Goal: Task Accomplishment & Management: Manage account settings

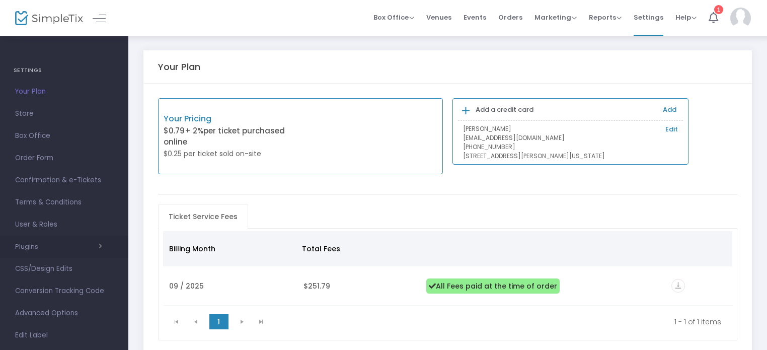
click at [99, 243] on span "button" at bounding box center [70, 247] width 64 height 10
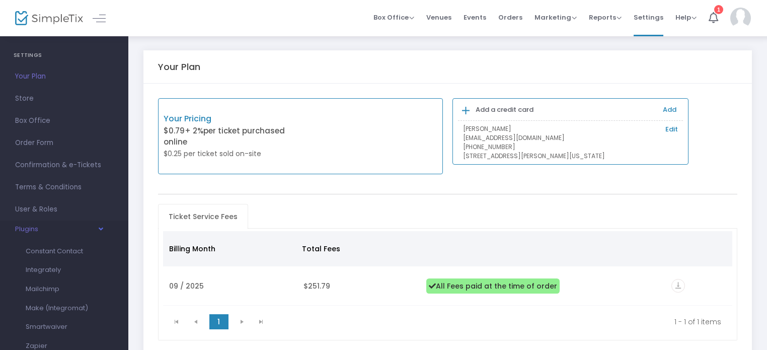
scroll to position [6, 0]
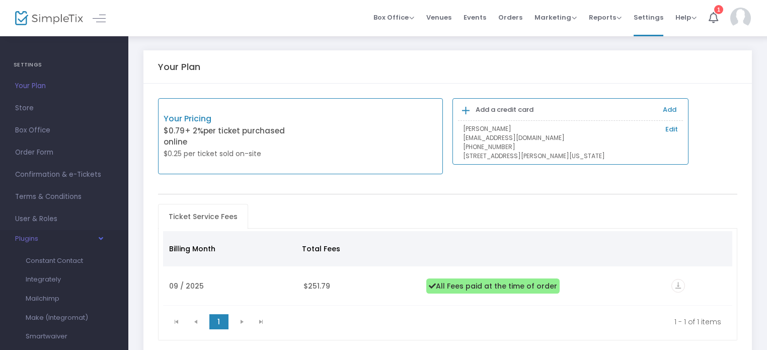
click at [99, 243] on button "Plugins" at bounding box center [58, 241] width 87 height 13
click at [90, 174] on span "Confirmation & e-Tickets" at bounding box center [64, 174] width 98 height 13
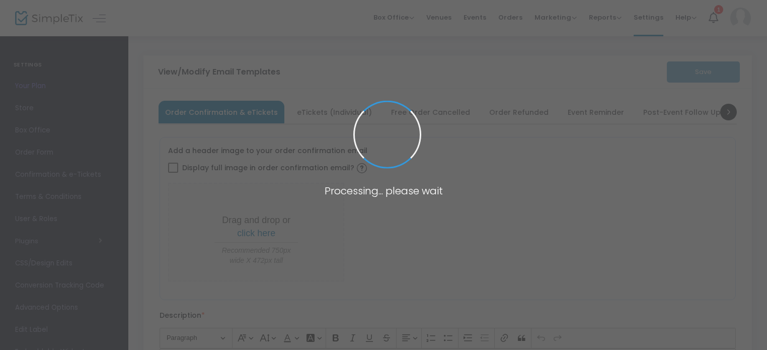
type input "[EMAIL_ADDRESS][DOMAIN_NAME]"
type input "Print and bring this ticket with you"
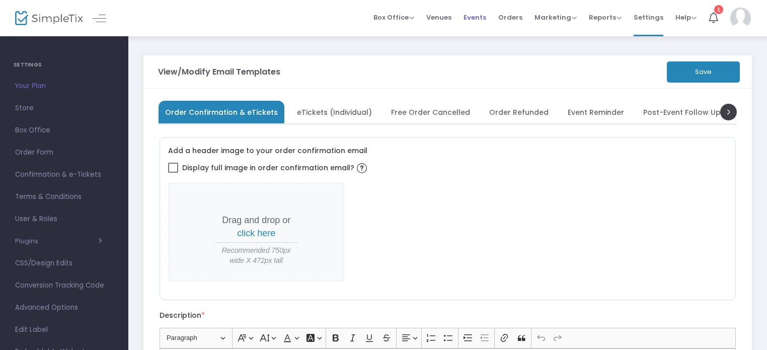
click at [473, 12] on span "Events" at bounding box center [475, 18] width 23 height 26
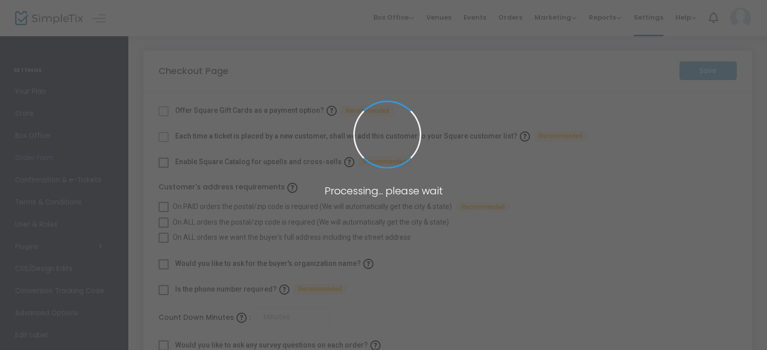
checkbox input "true"
type input "45"
checkbox input "true"
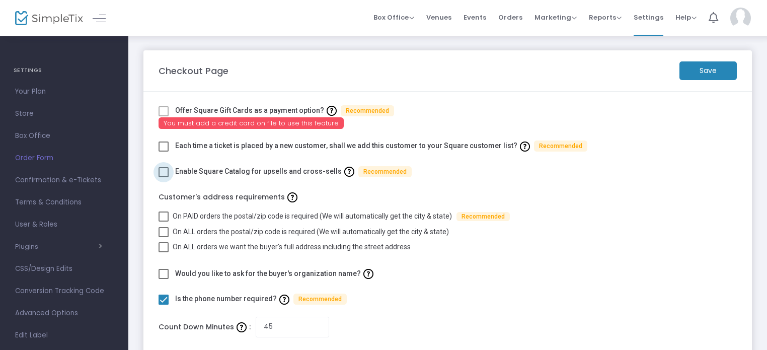
click at [167, 170] on span at bounding box center [164, 172] width 10 height 10
click at [164, 177] on input "checkbox" at bounding box center [163, 177] width 1 height 1
checkbox input "true"
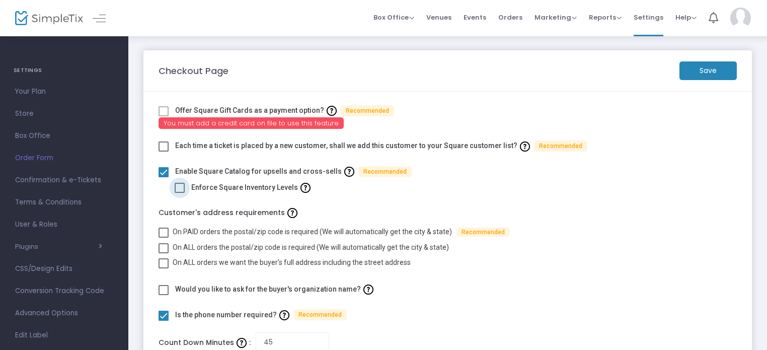
click at [183, 186] on span at bounding box center [180, 188] width 10 height 10
click at [180, 193] on input "checkbox" at bounding box center [179, 193] width 1 height 1
checkbox input "true"
click at [698, 78] on m-button "Save" at bounding box center [708, 70] width 57 height 19
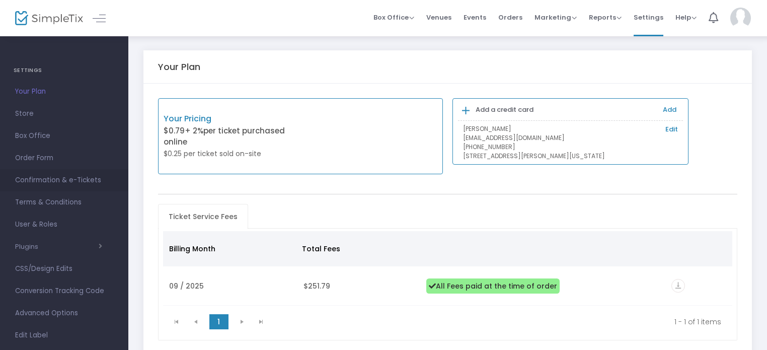
click at [40, 183] on span "Confirmation & e-Tickets" at bounding box center [64, 180] width 98 height 13
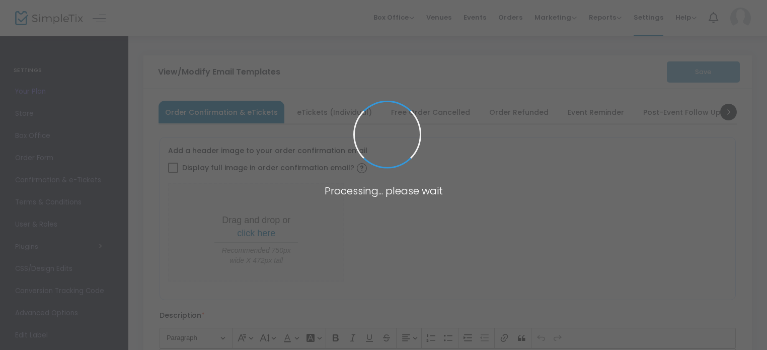
type input "[EMAIL_ADDRESS][DOMAIN_NAME]"
type input "Print and bring this ticket with you"
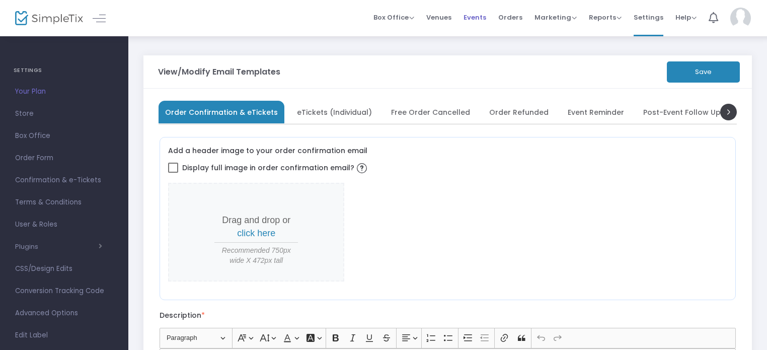
click at [491, 20] on li "Events" at bounding box center [475, 18] width 35 height 36
click at [479, 15] on span "Events" at bounding box center [475, 18] width 23 height 26
